Goal: Navigation & Orientation: Find specific page/section

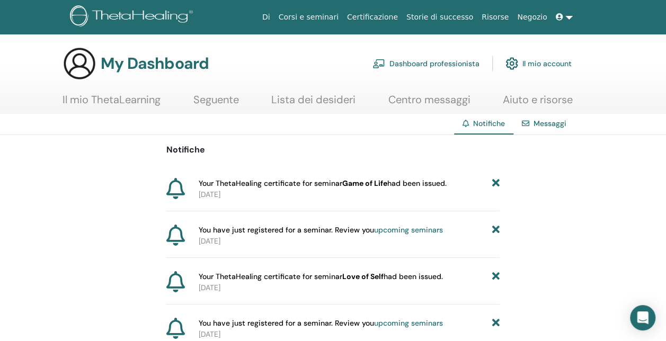
click at [563, 14] on icon at bounding box center [559, 16] width 7 height 7
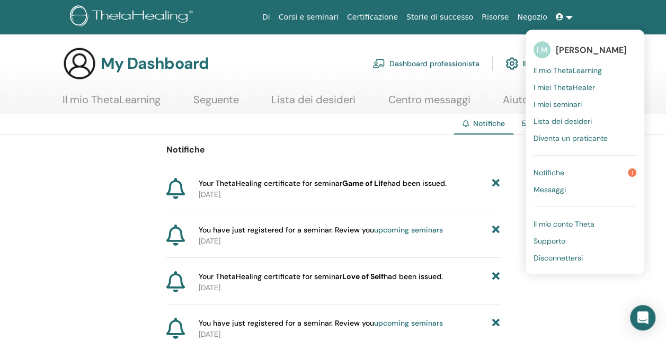
click at [578, 49] on span "[PERSON_NAME]" at bounding box center [591, 50] width 71 height 11
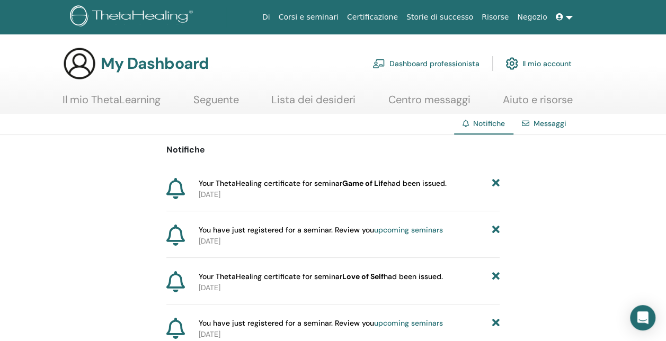
click at [137, 101] on link "Il mio ThetaLearning" at bounding box center [112, 103] width 98 height 21
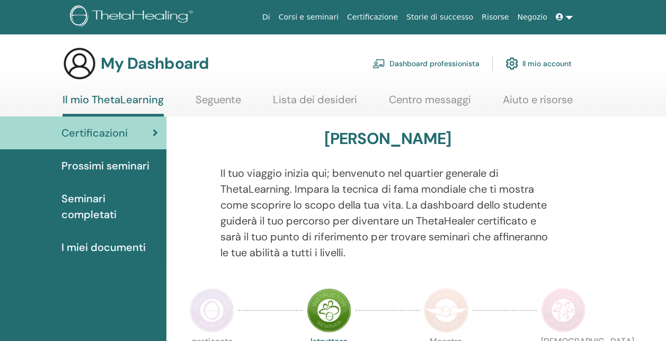
click at [79, 166] on span "Prossimi seminari" at bounding box center [105, 166] width 88 height 16
click at [211, 99] on link "Seguente" at bounding box center [219, 103] width 46 height 21
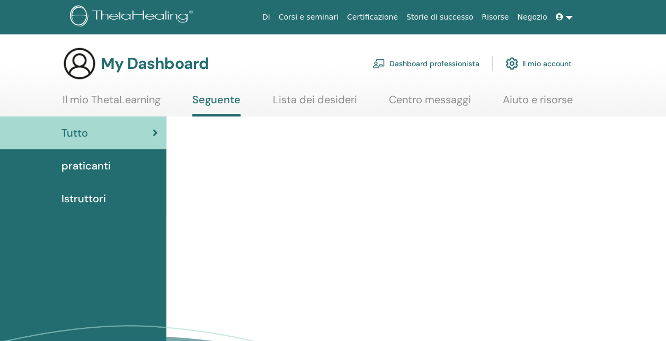
click at [93, 163] on span "praticanti" at bounding box center [85, 166] width 49 height 16
click at [101, 164] on span "praticanti" at bounding box center [85, 166] width 49 height 16
click at [89, 197] on span "Istruttori" at bounding box center [83, 199] width 45 height 16
click at [304, 101] on link "Lista dei desideri" at bounding box center [315, 103] width 84 height 21
click at [298, 95] on link "Lista dei desideri" at bounding box center [315, 103] width 84 height 21
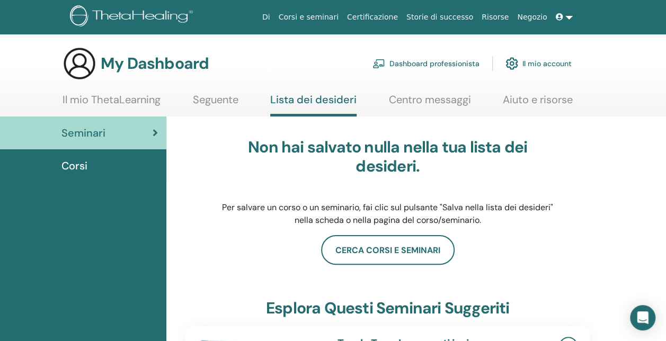
click at [221, 97] on link "Seguente" at bounding box center [216, 103] width 46 height 21
